Goal: Task Accomplishment & Management: Manage account settings

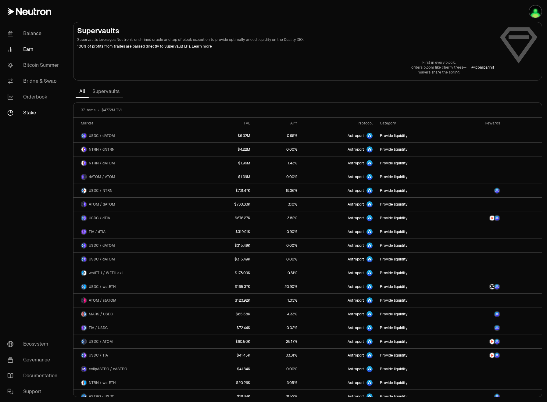
click at [32, 112] on link "Stake" at bounding box center [33, 113] width 63 height 16
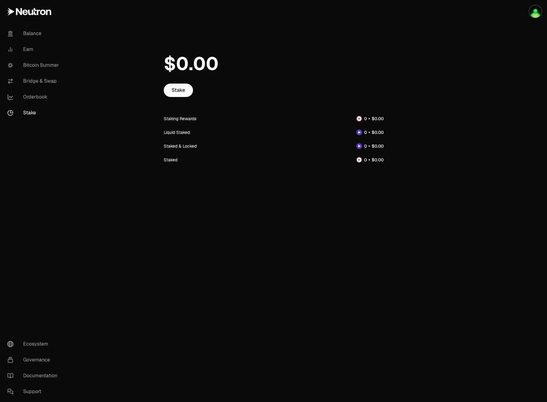
click at [189, 78] on div at bounding box center [274, 64] width 220 height 40
click at [185, 90] on link "Stake" at bounding box center [178, 90] width 29 height 13
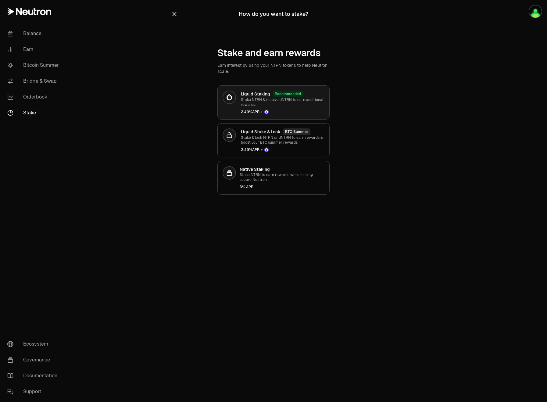
click at [293, 104] on p "Stake NTRN & receive dNTRN to earn additional rewards." at bounding box center [283, 102] width 84 height 10
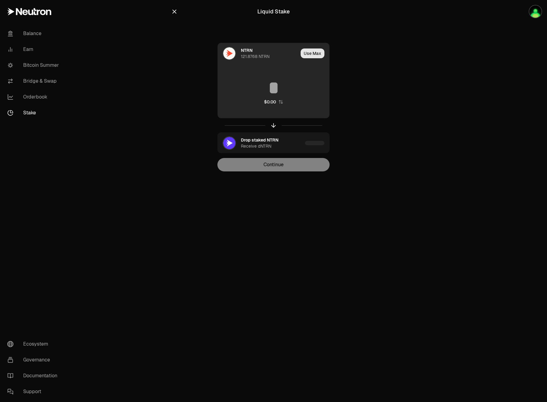
click at [308, 54] on button "Use Max" at bounding box center [313, 53] width 24 height 10
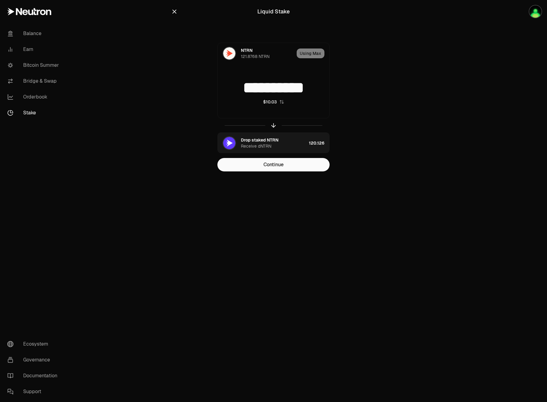
drag, startPoint x: 241, startPoint y: 87, endPoint x: 339, endPoint y: 88, distance: 97.9
click at [339, 88] on div "**********" at bounding box center [273, 107] width 205 height 129
type input "**"
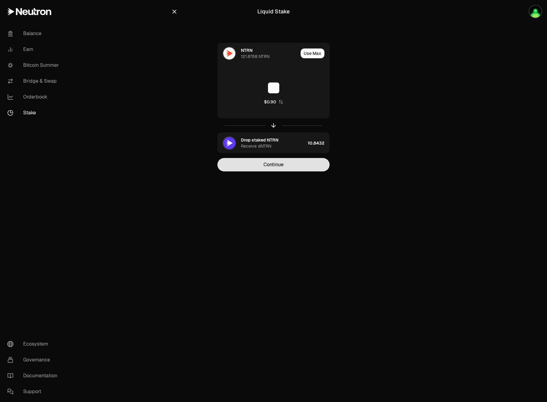
click at [302, 158] on button "Continue" at bounding box center [273, 164] width 112 height 13
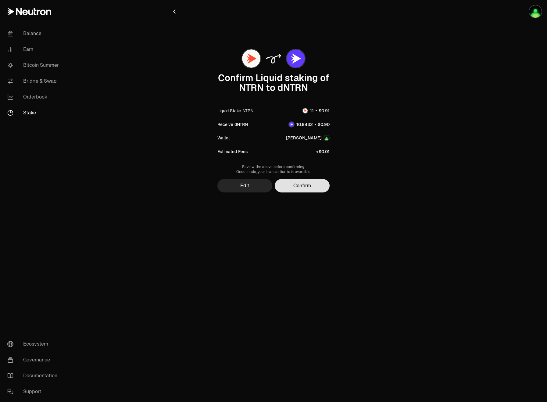
click at [304, 186] on button "Confirm" at bounding box center [302, 185] width 55 height 13
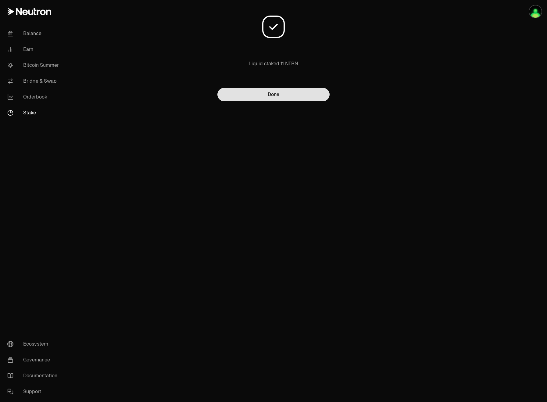
click at [266, 97] on button "Done" at bounding box center [273, 94] width 112 height 13
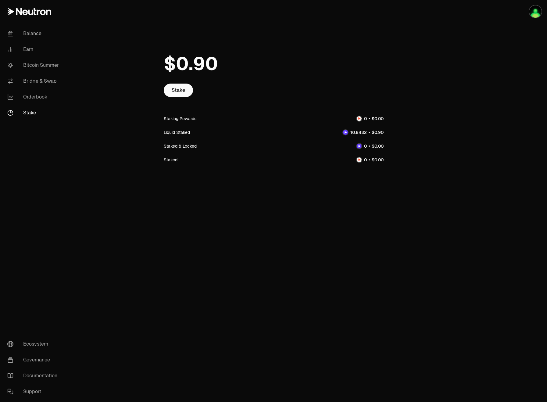
click at [40, 106] on link "Stake" at bounding box center [33, 113] width 63 height 16
click at [34, 109] on link "Stake" at bounding box center [33, 113] width 63 height 16
click at [41, 98] on link "Orderbook" at bounding box center [33, 97] width 63 height 16
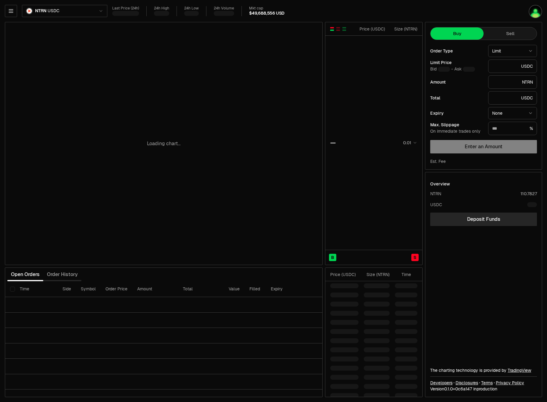
type input "********"
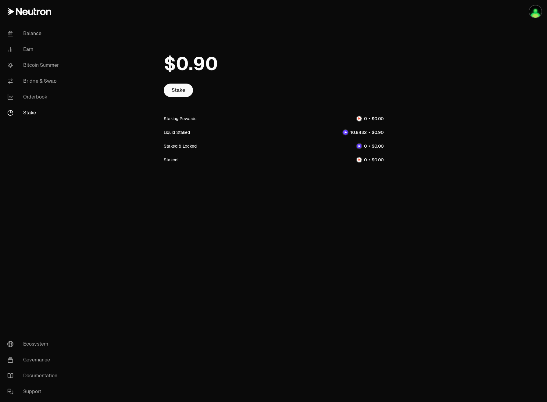
click at [27, 110] on link "Stake" at bounding box center [33, 113] width 63 height 16
click at [174, 91] on link "Stake" at bounding box center [178, 90] width 29 height 13
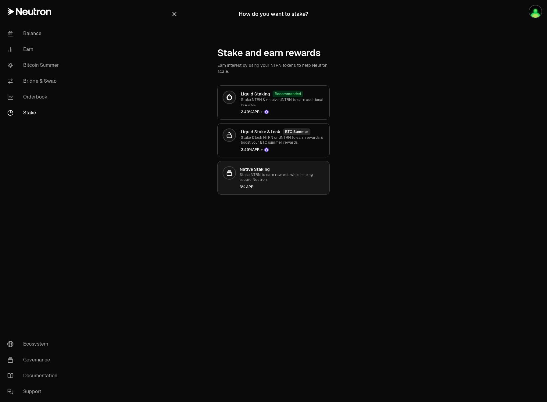
click at [267, 180] on p "Stake NTRN to earn rewards while helping secure Neutron." at bounding box center [282, 177] width 85 height 10
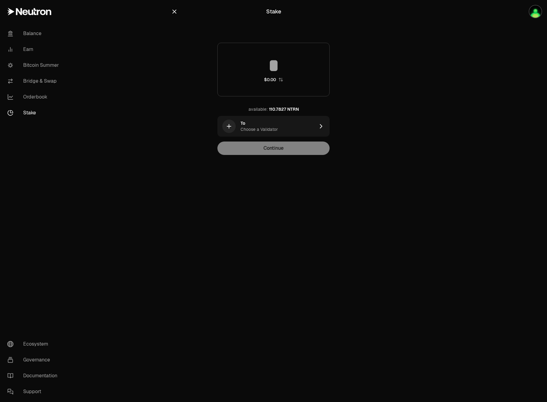
click at [277, 69] on input at bounding box center [274, 65] width 112 height 18
type input "**"
click at [289, 146] on div "Continue" at bounding box center [273, 148] width 112 height 13
click at [287, 125] on div "To Choose a Validator" at bounding box center [278, 126] width 74 height 12
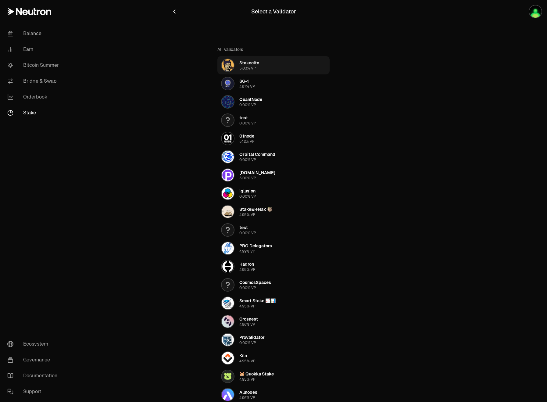
click at [251, 64] on div "Stakecito" at bounding box center [249, 63] width 20 height 6
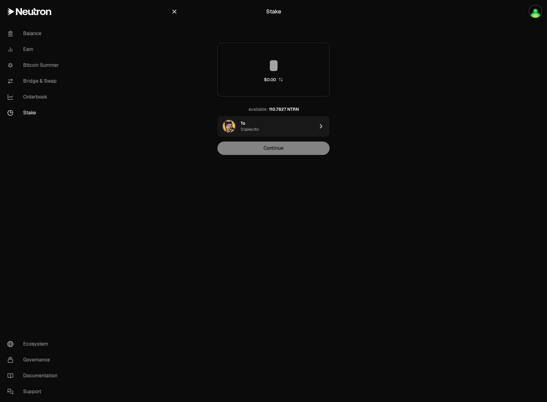
click at [277, 148] on div "Continue" at bounding box center [273, 148] width 112 height 13
click at [278, 154] on div "Continue" at bounding box center [273, 148] width 112 height 13
click at [275, 72] on input at bounding box center [274, 65] width 112 height 18
type input "**"
click at [291, 144] on button "Continue" at bounding box center [273, 148] width 112 height 13
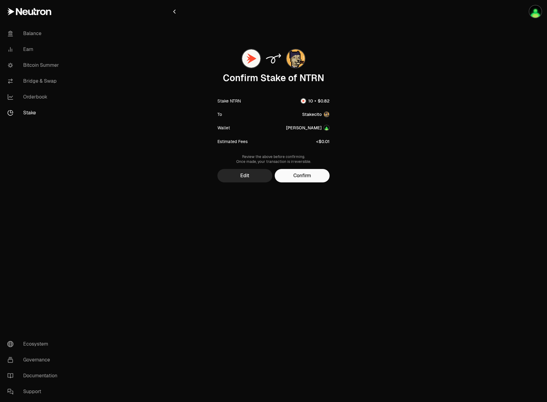
click at [293, 166] on div "Confirm Stake of NTRN Stake NTRN To Stakecito Wallet [PERSON_NAME] Keplr Estima…" at bounding box center [273, 113] width 205 height 137
click at [297, 174] on button "Confirm" at bounding box center [302, 175] width 55 height 13
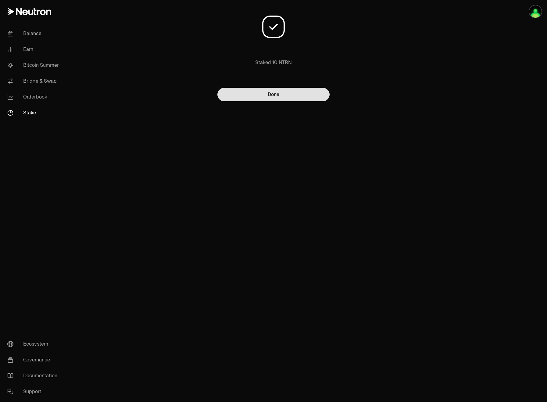
click at [290, 88] on button "Done" at bounding box center [273, 94] width 112 height 13
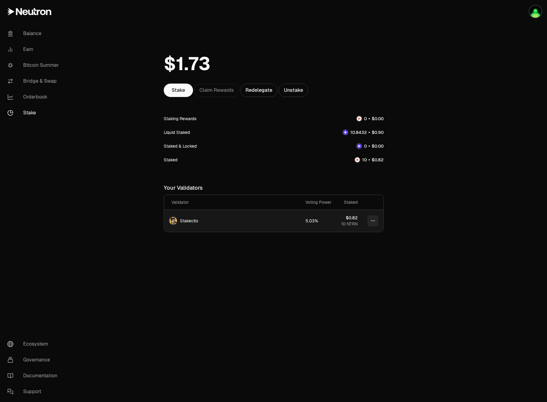
click at [373, 222] on html "Balance Earn Bitcoin Summer Bridge & Swap Orderbook Stake Ecosystem Governance …" at bounding box center [273, 201] width 547 height 402
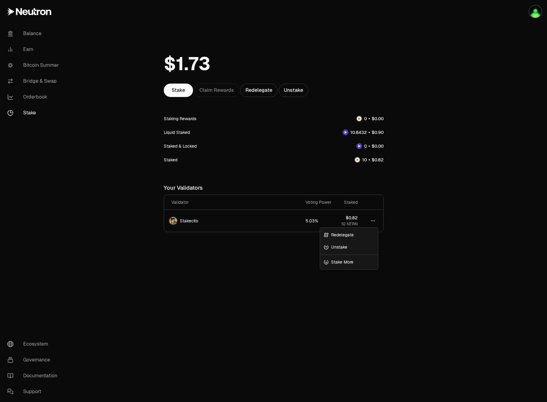
click at [418, 217] on html "Balance Earn Bitcoin Summer Bridge & Swap Orderbook Stake Ecosystem Governance …" at bounding box center [273, 201] width 547 height 402
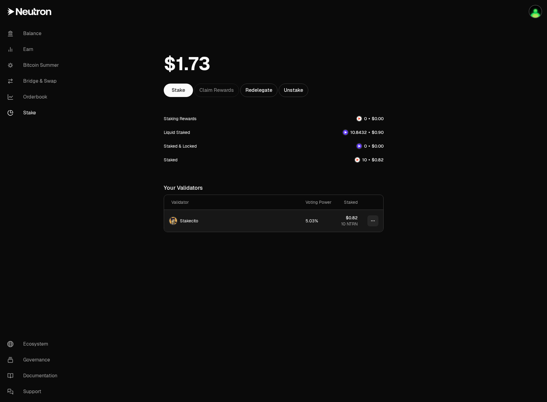
click at [374, 218] on html "Balance Earn Bitcoin Summer Bridge & Swap Orderbook Stake Ecosystem Governance …" at bounding box center [273, 201] width 547 height 402
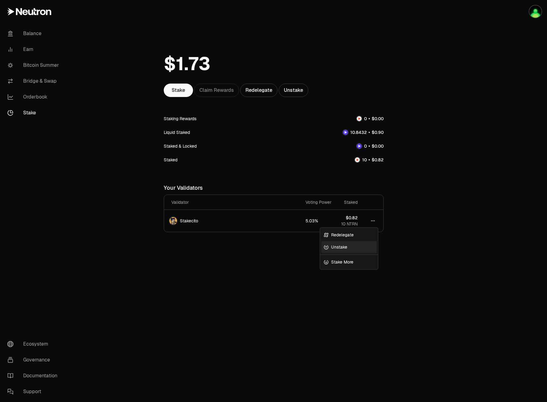
click at [353, 246] on link "Unstake" at bounding box center [349, 247] width 56 height 12
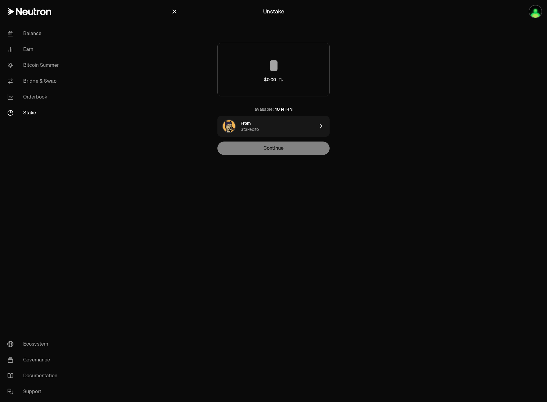
click at [286, 67] on input at bounding box center [274, 65] width 112 height 18
click at [282, 80] on icon "button" at bounding box center [280, 79] width 5 height 5
click at [277, 110] on div "10 NTRN" at bounding box center [283, 109] width 17 height 6
type input "*****"
click at [282, 154] on button "Continue" at bounding box center [273, 148] width 112 height 13
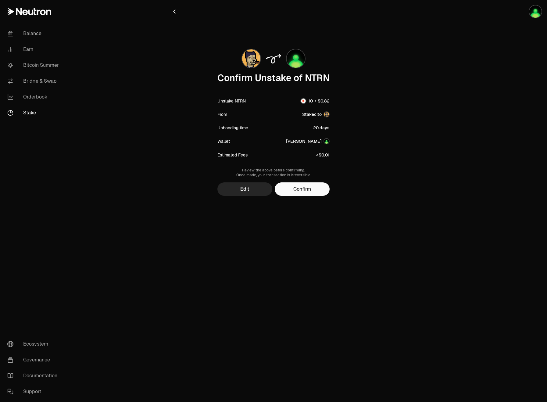
click at [288, 181] on div "Confirm Unstake of NTRN Unstake NTRN From Stakecito Unbonding time 20 days Wall…" at bounding box center [273, 120] width 205 height 151
click at [292, 191] on button "Confirm" at bounding box center [302, 188] width 55 height 13
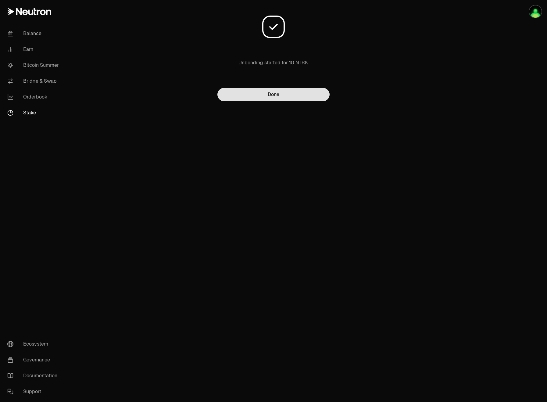
click at [316, 101] on button "Done" at bounding box center [273, 94] width 112 height 13
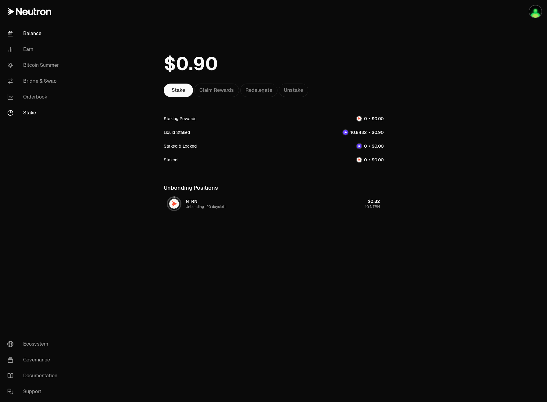
drag, startPoint x: 12, startPoint y: 37, endPoint x: 19, endPoint y: 34, distance: 7.5
click at [12, 37] on link "Balance" at bounding box center [33, 34] width 63 height 16
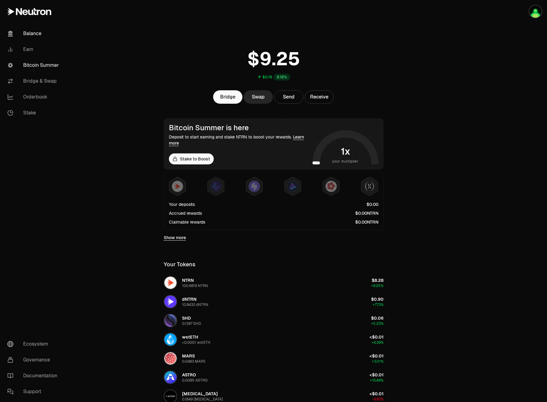
click at [34, 67] on link "Bitcoin Summer" at bounding box center [33, 65] width 63 height 16
